Goal: Find specific page/section: Find specific page/section

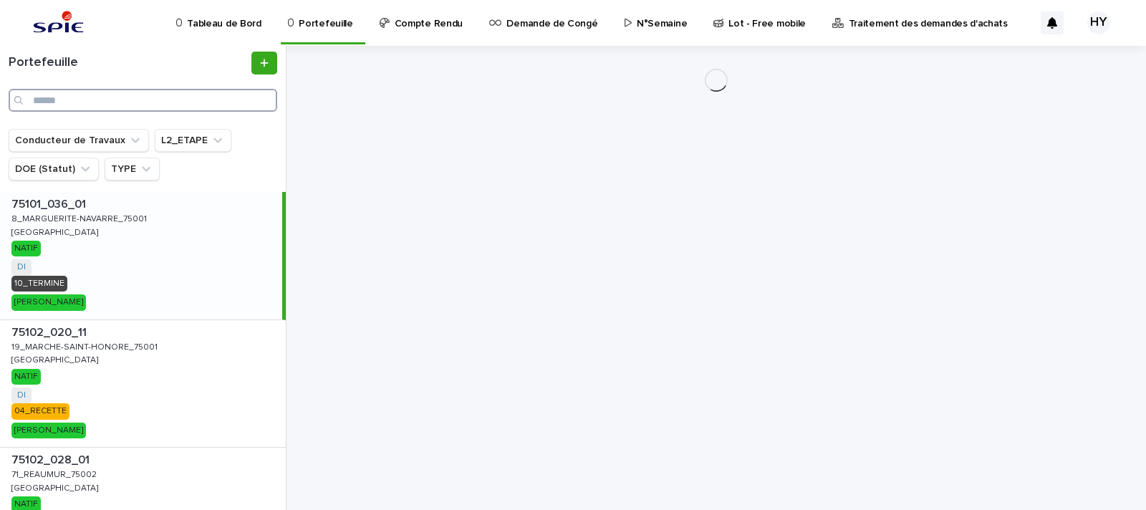
click at [201, 102] on input "Search" at bounding box center [143, 100] width 269 height 23
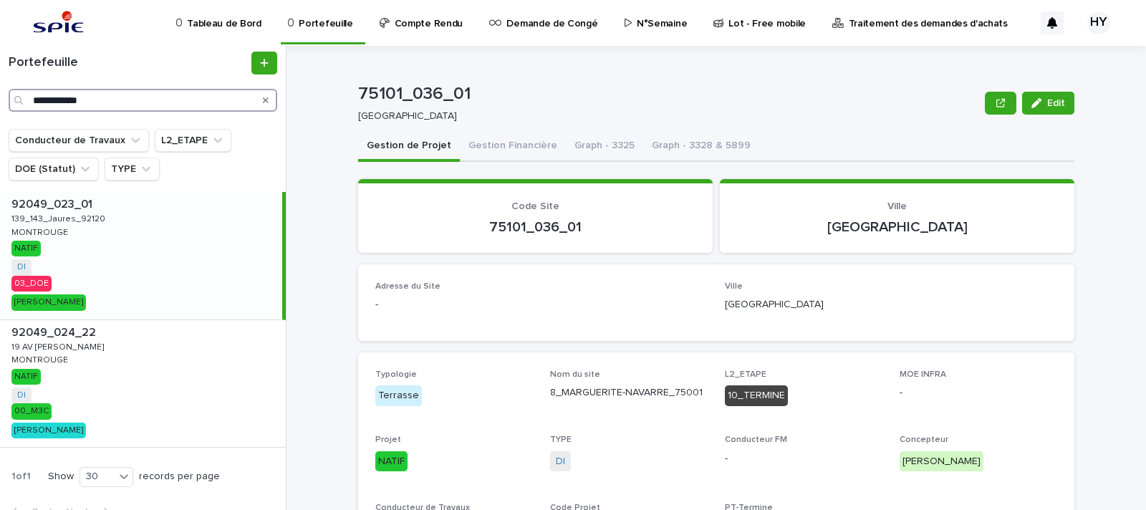
type input "**********"
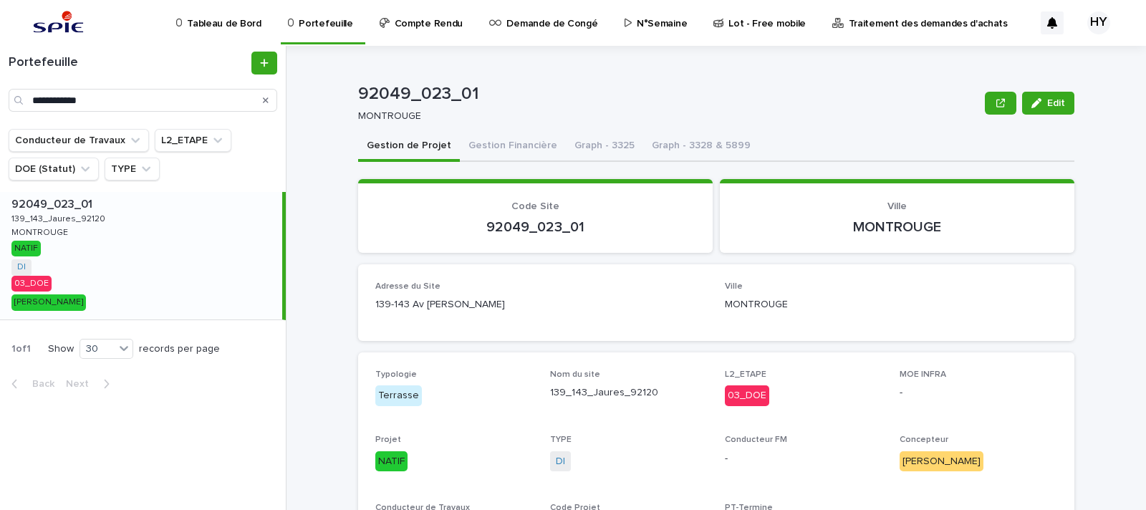
click at [332, 238] on div "92049_023_01 Edit 92049_023_01 MONTROUGE Edit Sorry, there was an error saving …" at bounding box center [725, 278] width 843 height 464
click at [509, 138] on button "Gestion Financière" at bounding box center [513, 147] width 106 height 30
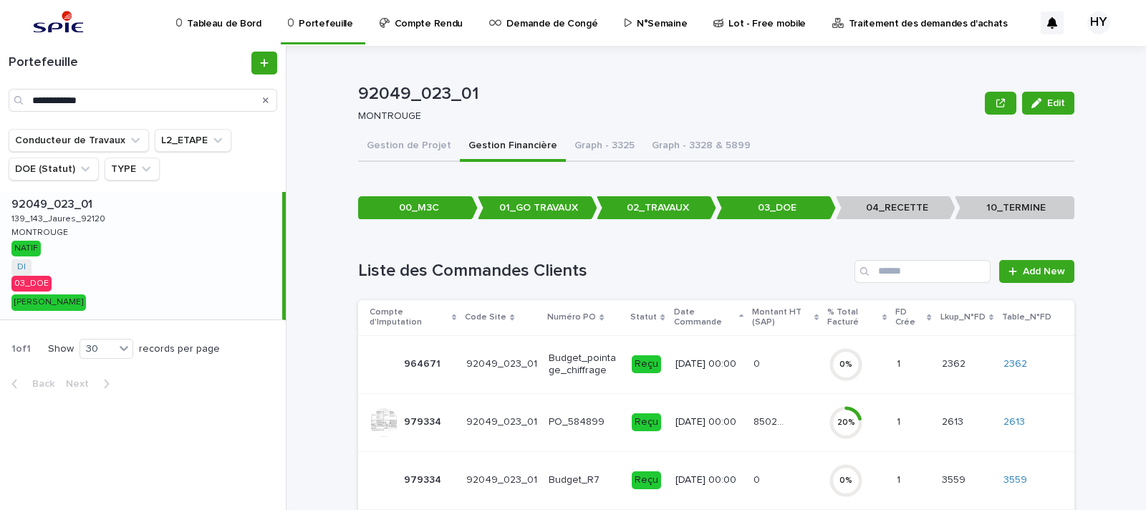
scroll to position [70, 0]
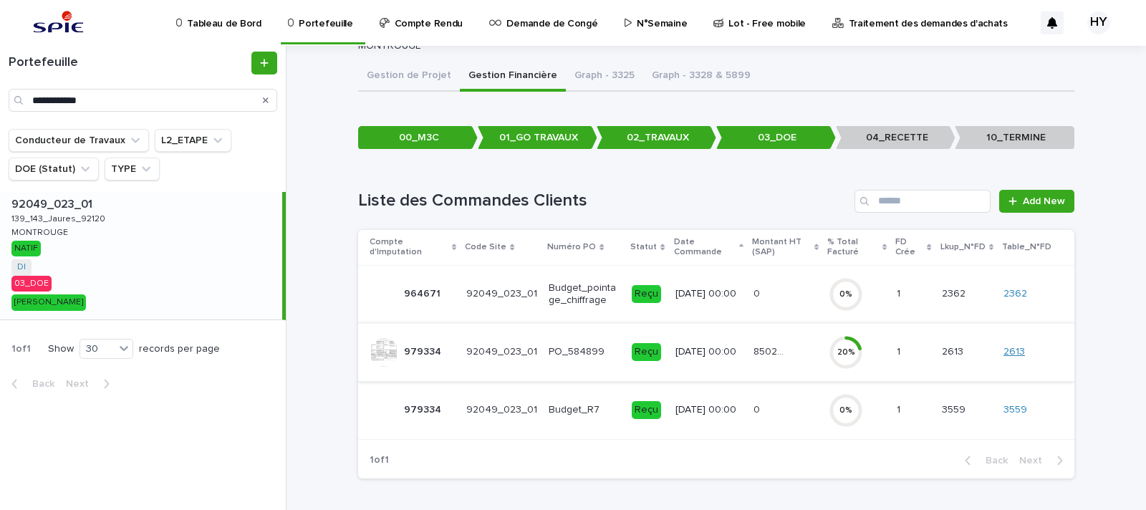
click at [1017, 348] on link "2613" at bounding box center [1014, 352] width 21 height 12
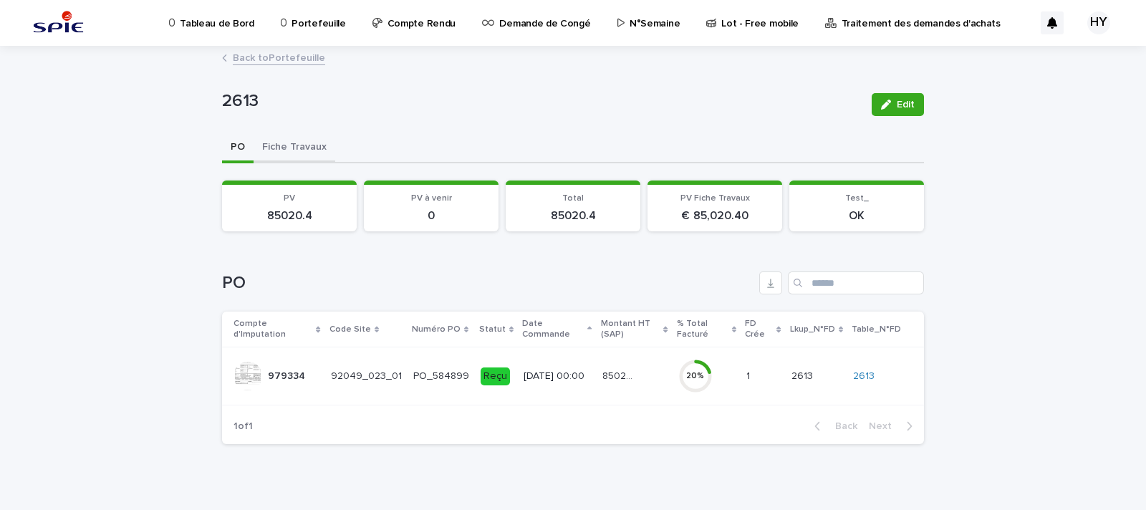
click at [294, 143] on button "Fiche Travaux" at bounding box center [295, 148] width 82 height 30
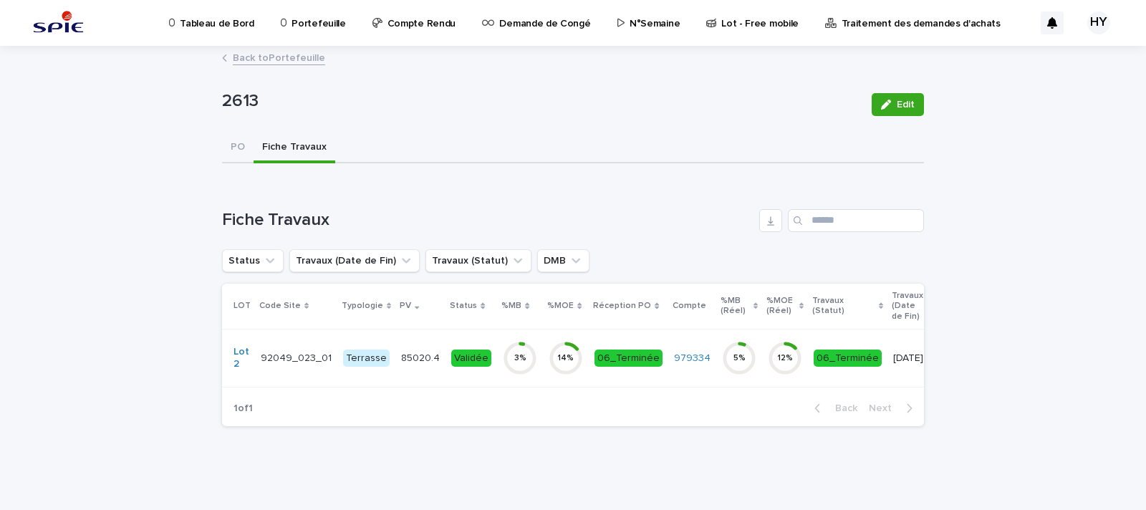
click at [469, 350] on div "Validée" at bounding box center [471, 359] width 40 height 18
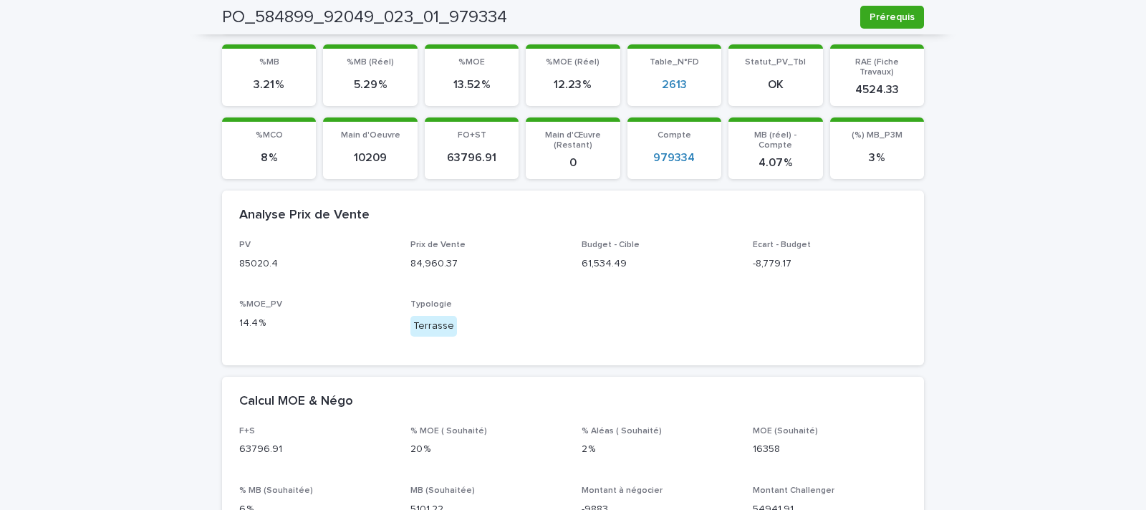
scroll to position [132, 0]
